Goal: Information Seeking & Learning: Check status

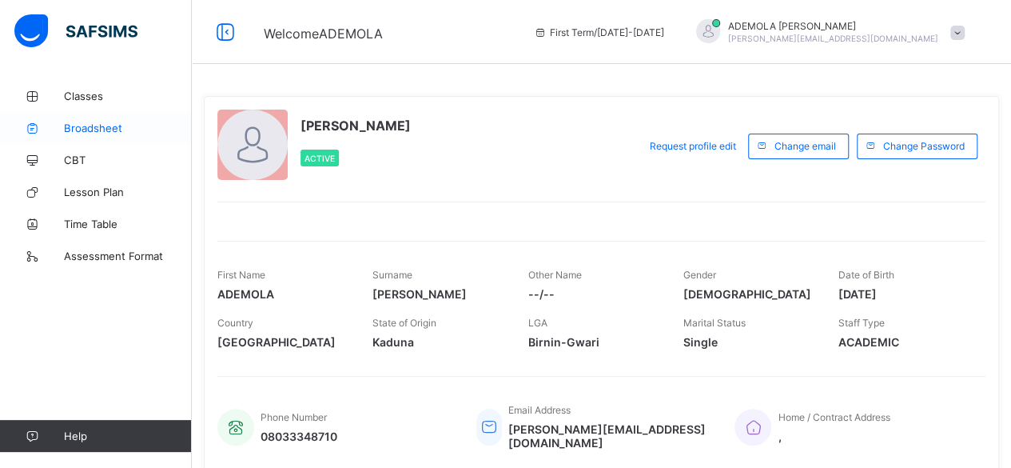
click at [86, 128] on span "Broadsheet" at bounding box center [128, 128] width 128 height 13
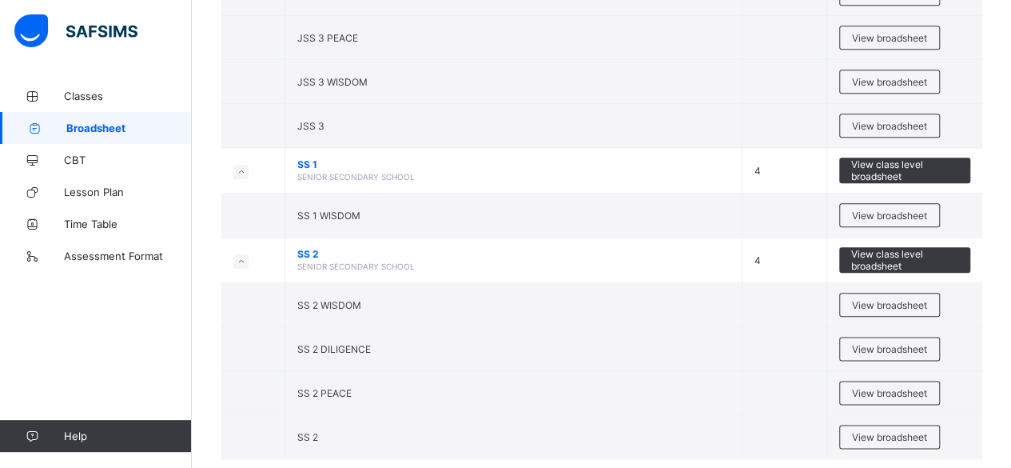
scroll to position [827, 0]
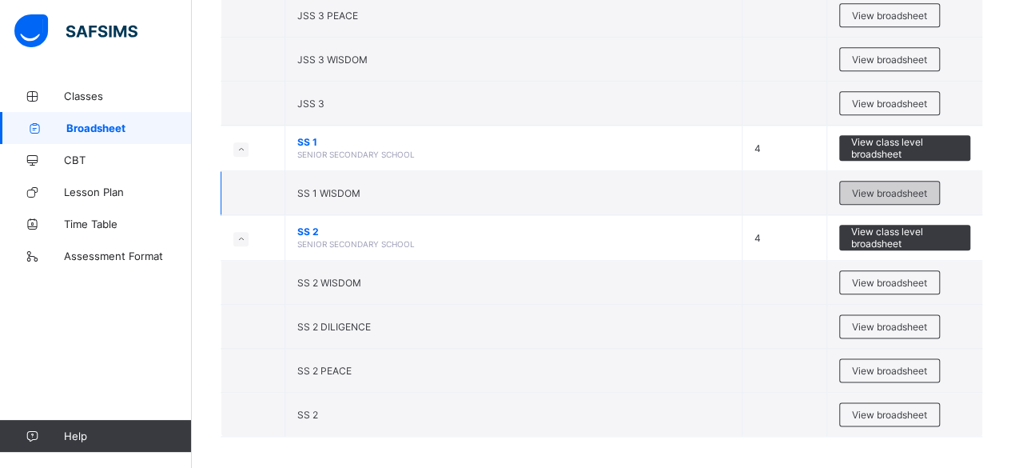
click at [904, 194] on div "View broadsheet" at bounding box center [889, 193] width 101 height 24
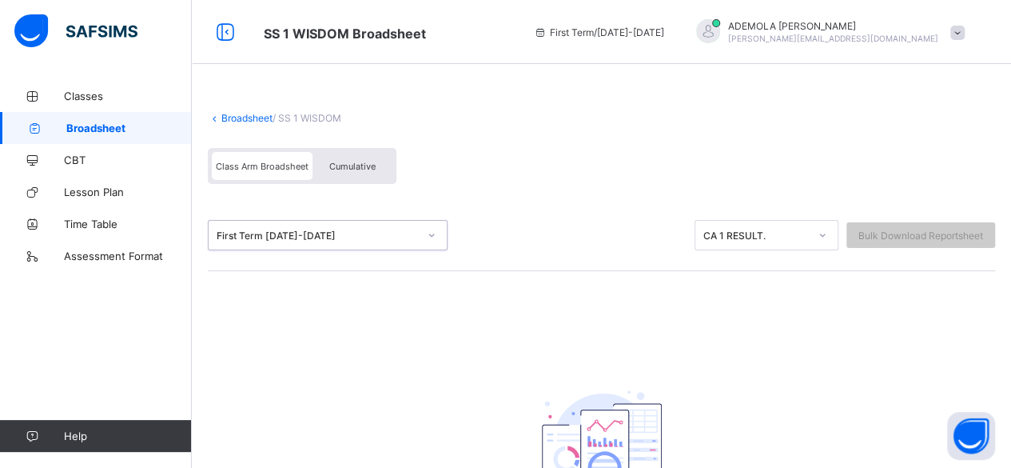
click at [664, 34] on span "First Term / [DATE]-[DATE]" at bounding box center [599, 32] width 130 height 12
click at [672, 41] on div "First Term / [DATE]-[DATE]" at bounding box center [599, 32] width 146 height 64
click at [664, 37] on span "First Term / [DATE]-[DATE]" at bounding box center [599, 32] width 130 height 12
click at [664, 34] on span "First Term / [DATE]-[DATE]" at bounding box center [599, 32] width 130 height 12
click at [664, 30] on span "First Term / [DATE]-[DATE]" at bounding box center [599, 32] width 130 height 12
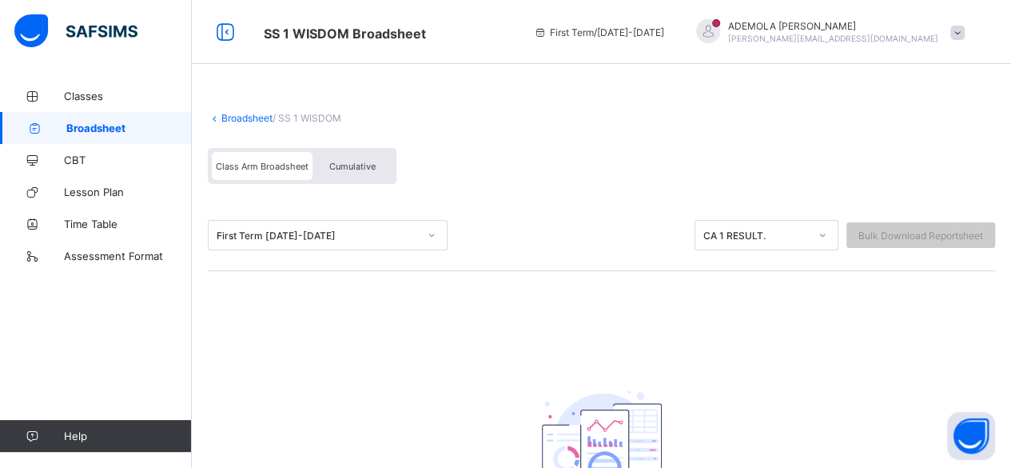
click at [664, 32] on span "First Term / [DATE]-[DATE]" at bounding box center [599, 32] width 130 height 12
click at [664, 36] on span "First Term / [DATE]-[DATE]" at bounding box center [599, 32] width 130 height 12
click at [664, 30] on span "First Term / [DATE]-[DATE]" at bounding box center [599, 32] width 130 height 12
click at [965, 30] on span at bounding box center [958, 33] width 14 height 14
click at [664, 30] on span "First Term / [DATE]-[DATE]" at bounding box center [599, 32] width 130 height 12
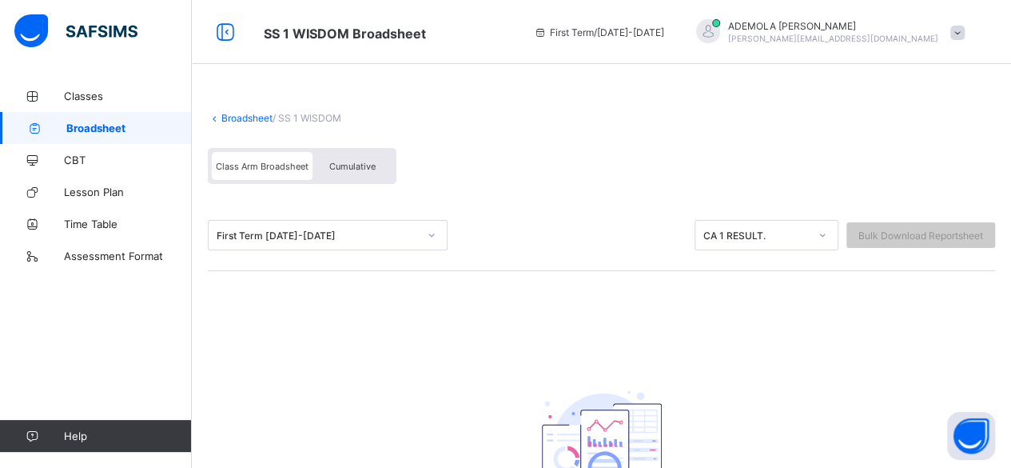
click at [664, 34] on span "First Term / [DATE]-[DATE]" at bounding box center [599, 32] width 130 height 12
click at [664, 30] on span "First Term / [DATE]-[DATE]" at bounding box center [599, 32] width 130 height 12
click at [664, 29] on span "First Term / [DATE]-[DATE]" at bounding box center [599, 32] width 130 height 12
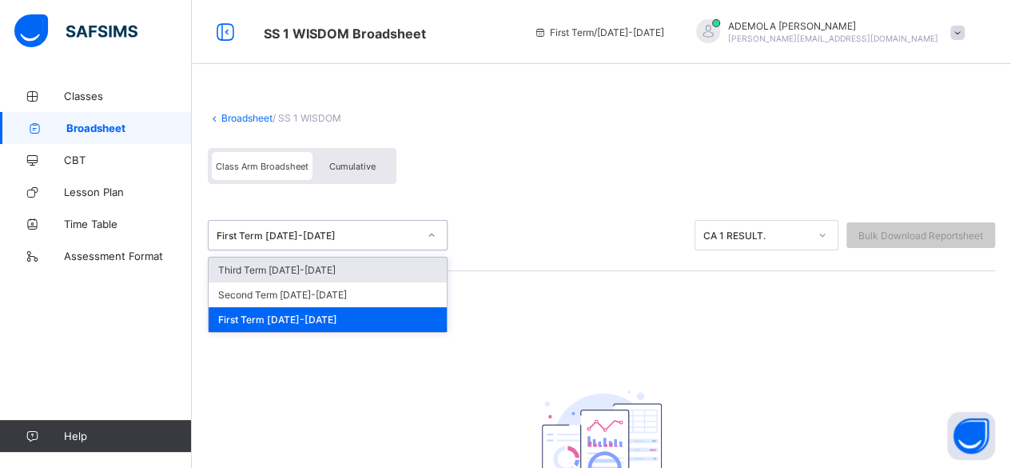
click at [548, 31] on icon at bounding box center [541, 32] width 14 height 12
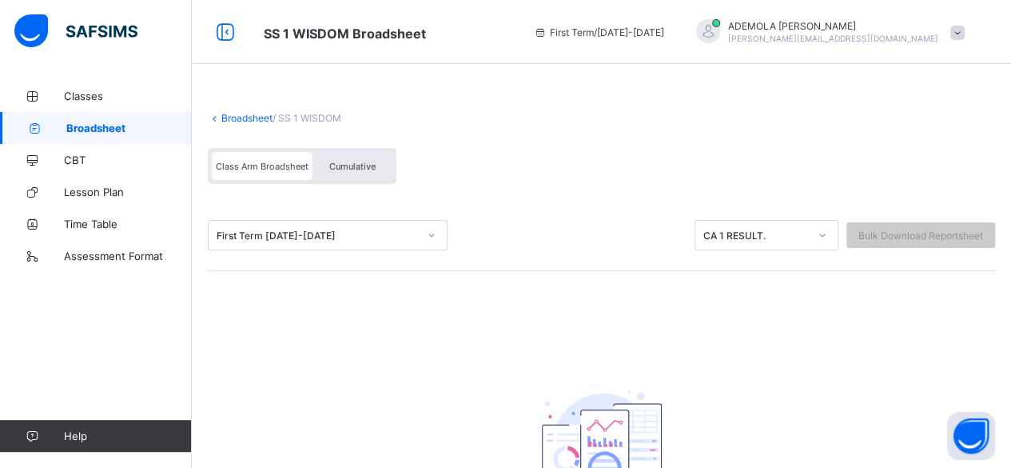
click at [548, 29] on icon at bounding box center [541, 32] width 14 height 12
click at [548, 30] on icon at bounding box center [541, 32] width 14 height 12
click at [548, 31] on icon at bounding box center [541, 32] width 14 height 12
click at [672, 26] on div "First Term / [DATE]-[DATE]" at bounding box center [599, 32] width 146 height 64
click at [672, 23] on div "First Term / [DATE]-[DATE]" at bounding box center [599, 32] width 146 height 64
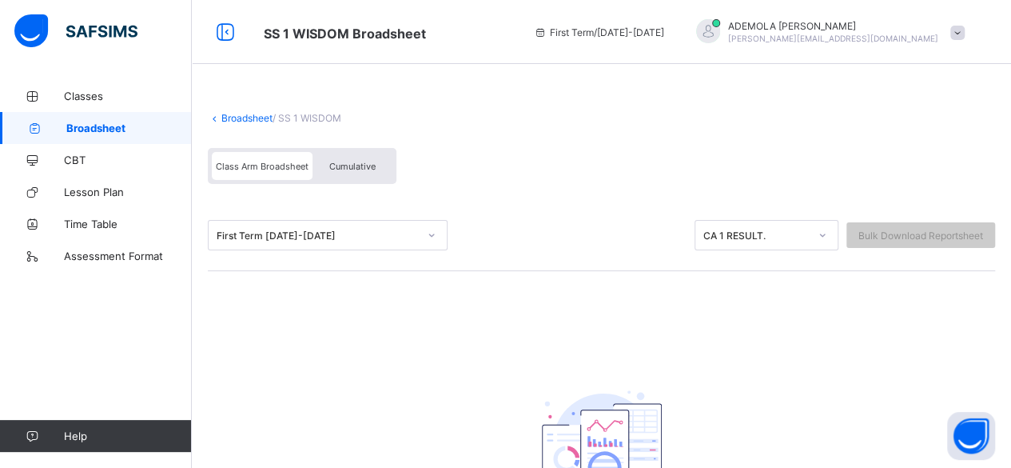
click at [664, 28] on span "First Term / [DATE]-[DATE]" at bounding box center [599, 32] width 130 height 12
click at [643, 30] on span "First Term / [DATE]-[DATE]" at bounding box center [599, 32] width 130 height 12
click at [664, 26] on span "First Term / [DATE]-[DATE]" at bounding box center [599, 32] width 130 height 12
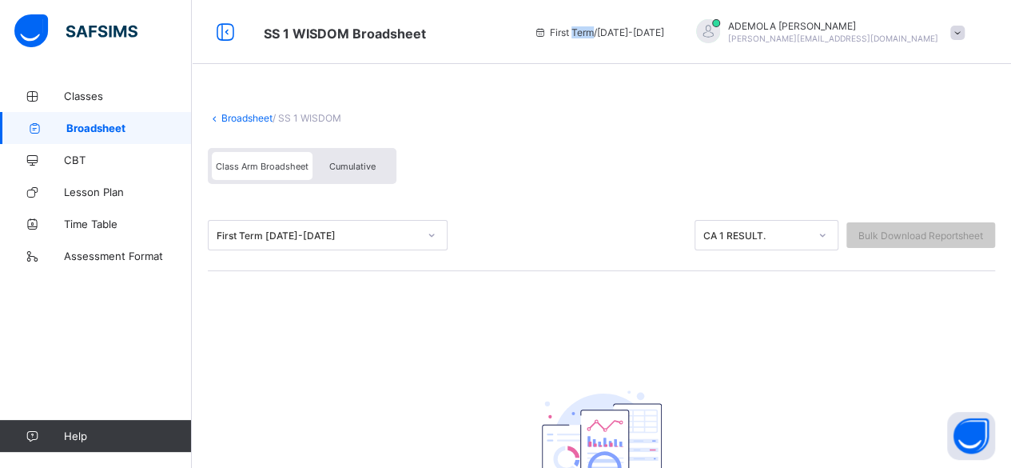
click at [672, 26] on div "First Term / [DATE]-[DATE]" at bounding box center [599, 32] width 146 height 64
click at [548, 30] on icon at bounding box center [541, 32] width 14 height 12
click at [548, 31] on icon at bounding box center [541, 32] width 14 height 12
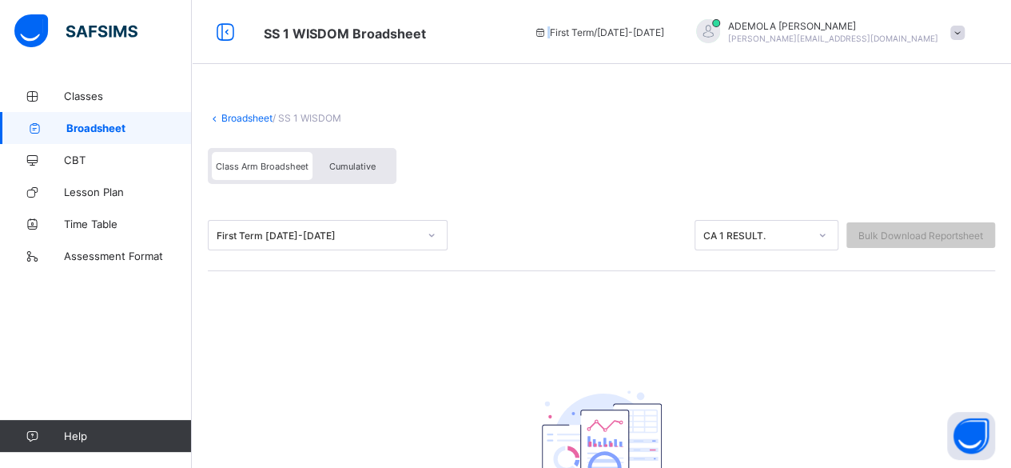
click at [548, 31] on icon at bounding box center [541, 32] width 14 height 12
click at [588, 106] on span at bounding box center [601, 104] width 787 height 16
click at [243, 110] on span at bounding box center [601, 104] width 787 height 16
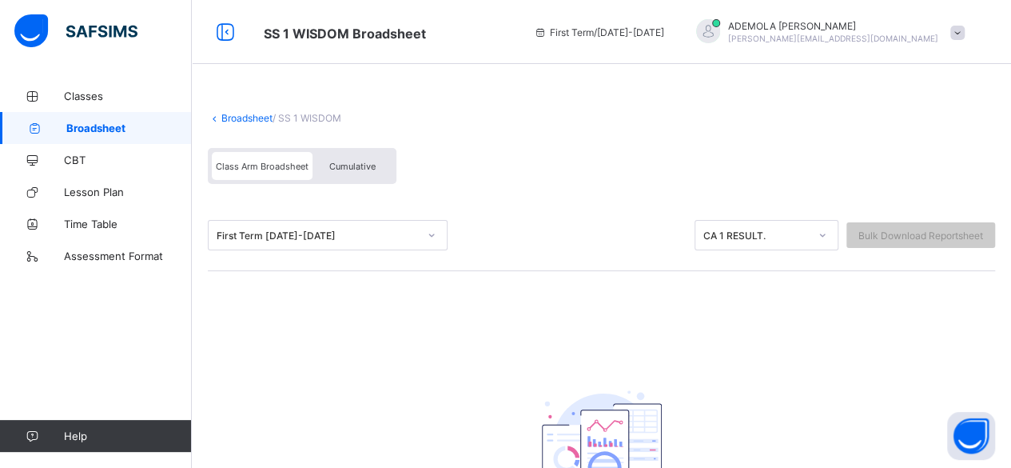
click at [225, 119] on link "Broadsheet" at bounding box center [246, 118] width 51 height 12
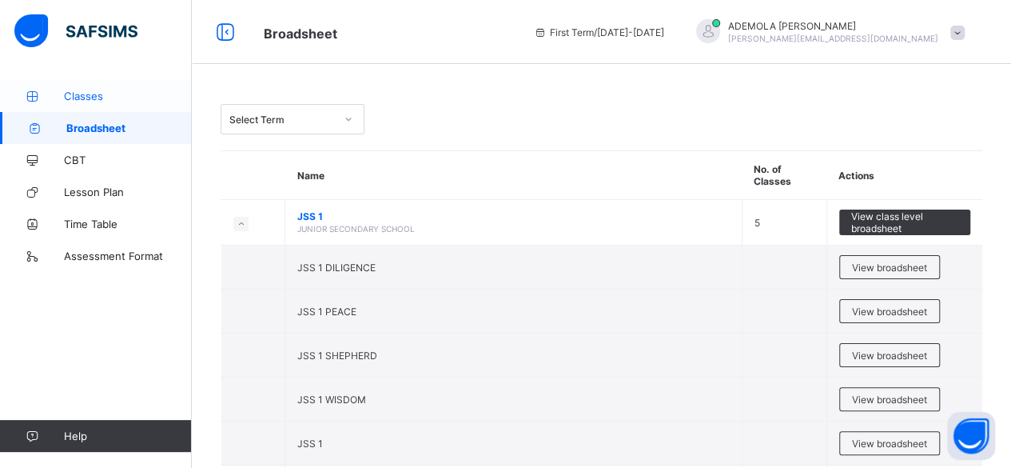
click at [82, 99] on span "Classes" at bounding box center [128, 96] width 128 height 13
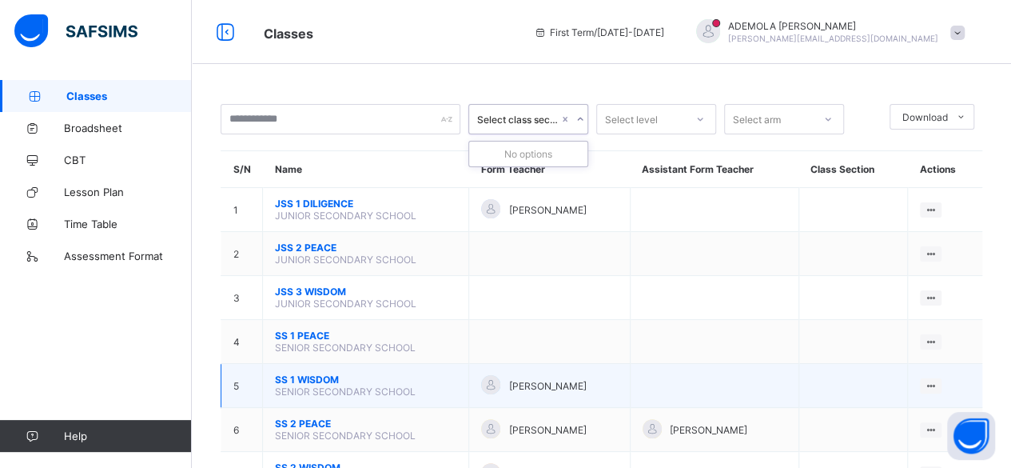
click at [385, 388] on td "SS 1 WISDOM SENIOR SECONDARY SCHOOL" at bounding box center [366, 386] width 206 height 44
click at [942, 401] on ul "View Class" at bounding box center [898, 416] width 88 height 30
click at [658, 376] on td at bounding box center [714, 386] width 169 height 44
click at [395, 387] on td "SS 1 WISDOM SENIOR SECONDARY SCHOOL" at bounding box center [366, 386] width 206 height 44
click at [294, 373] on span "SS 1 WISDOM" at bounding box center [365, 379] width 181 height 12
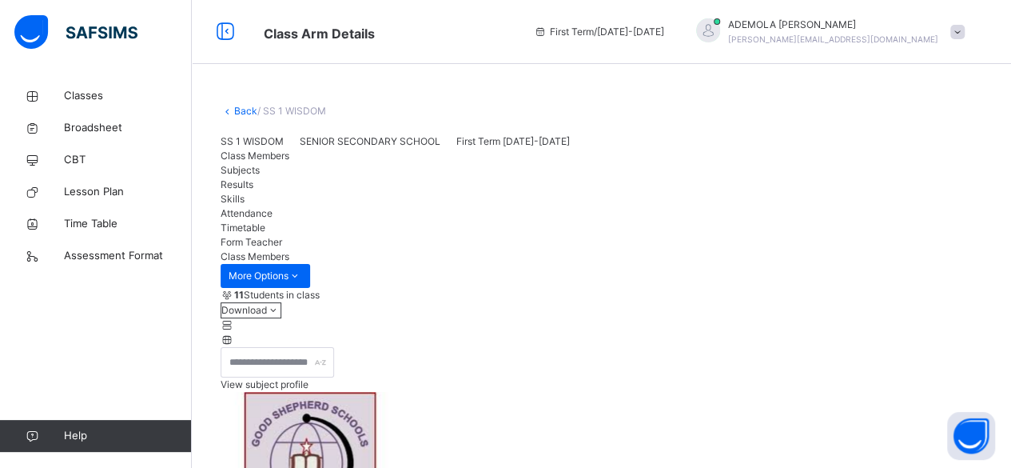
click at [289, 149] on div "SS 1 WISDOM SENIOR SECONDARY SCHOOL First Term [DATE]-[DATE]" at bounding box center [602, 141] width 762 height 14
click at [548, 28] on icon at bounding box center [541, 32] width 14 height 12
